Goal: Use online tool/utility: Use online tool/utility

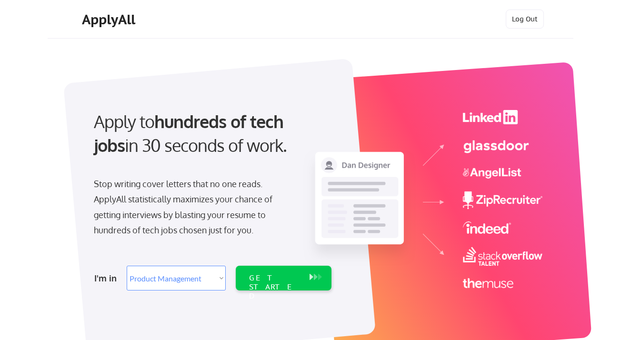
select select ""product""
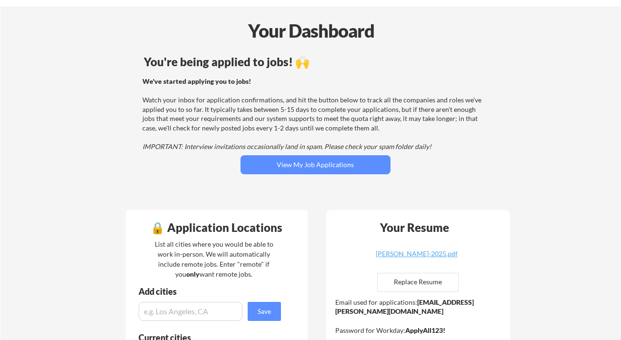
scroll to position [67, 0]
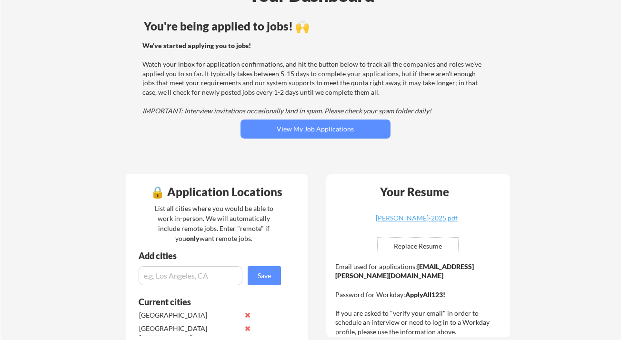
click at [409, 246] on input "file" at bounding box center [418, 247] width 80 height 18
type input "C:\fakepath\Brion-Hickey-Growth-Product.pdf"
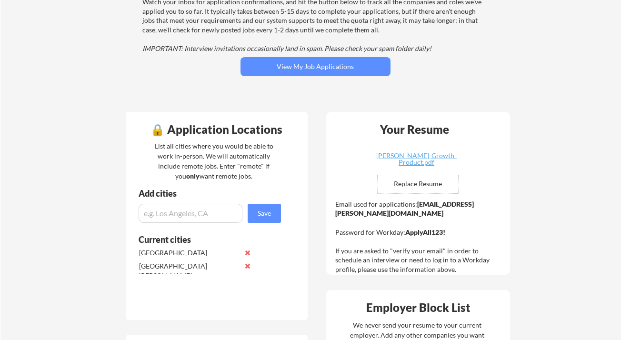
scroll to position [0, 0]
